Goal: Task Accomplishment & Management: Use online tool/utility

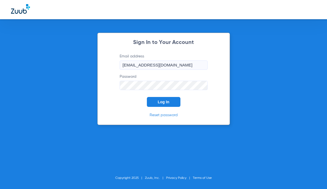
click at [165, 100] on span "Log In" at bounding box center [164, 102] width 12 height 4
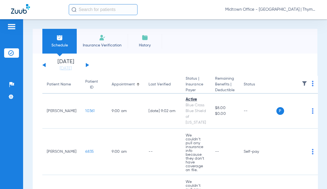
click at [97, 9] on input "text" at bounding box center [103, 9] width 69 height 11
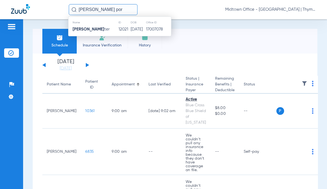
type input "[PERSON_NAME] por"
click at [118, 27] on td "12021" at bounding box center [124, 30] width 12 height 8
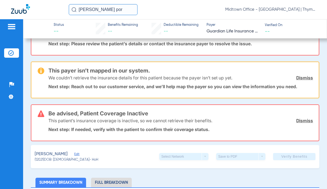
scroll to position [55, 0]
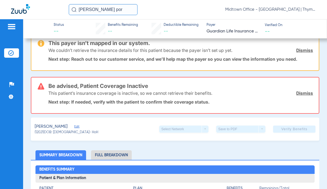
click at [74, 126] on span "Edit" at bounding box center [76, 127] width 5 height 5
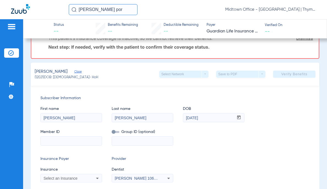
scroll to position [138, 0]
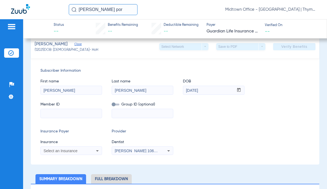
click at [68, 115] on input at bounding box center [71, 113] width 61 height 9
paste input "U79678914"
type input "U79678914"
click at [126, 114] on input at bounding box center [142, 113] width 61 height 9
click at [83, 150] on div "Select an Insurance" at bounding box center [65, 151] width 44 height 4
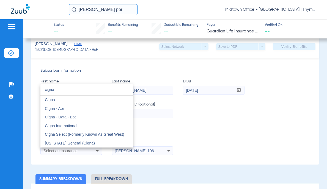
type input "cigna"
click at [56, 100] on mat-option "Cigna" at bounding box center [86, 100] width 93 height 9
click at [148, 151] on span "[PERSON_NAME] 1063790152" at bounding box center [142, 151] width 54 height 4
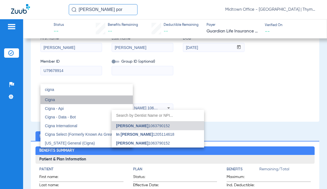
scroll to position [95, 0]
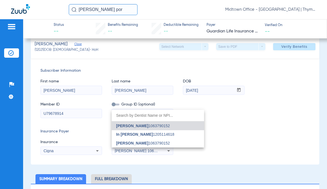
click at [142, 143] on span "[PERSON_NAME] 1063790152" at bounding box center [143, 144] width 54 height 4
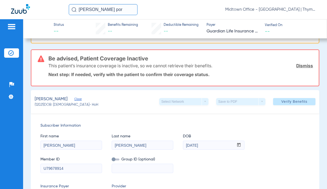
scroll to position [12, 0]
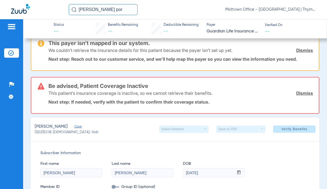
click at [291, 130] on span "Verify Benefits" at bounding box center [295, 129] width 26 height 4
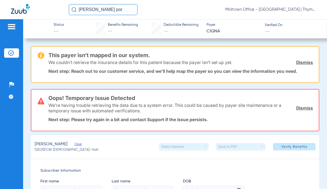
scroll to position [55, 0]
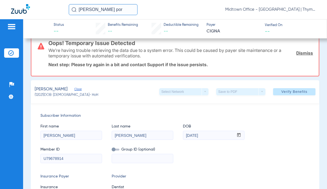
click at [73, 159] on input "U79678914" at bounding box center [71, 158] width 61 height 9
type input "U79678914 01"
click at [287, 92] on span "Verify Benefits" at bounding box center [295, 92] width 26 height 4
